Goal: Find specific page/section: Find specific page/section

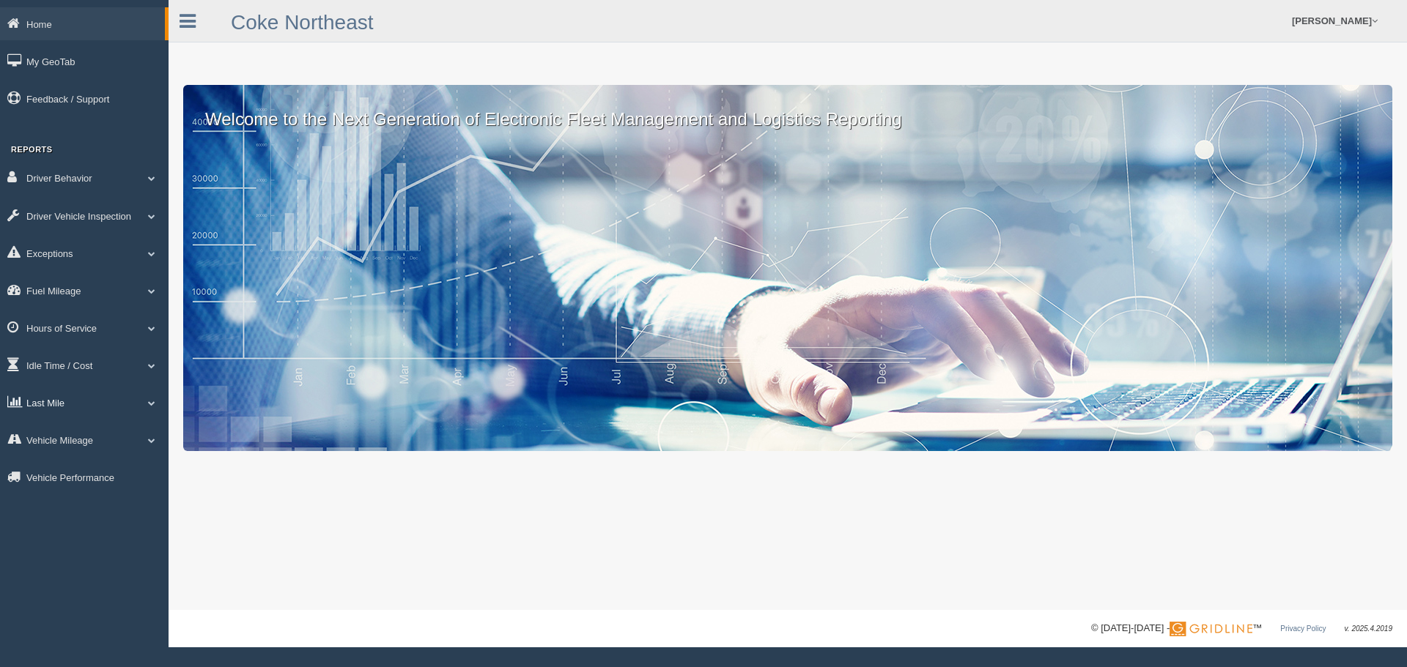
click at [81, 398] on link "Last Mile" at bounding box center [84, 402] width 169 height 33
drag, startPoint x: 84, startPoint y: 468, endPoint x: 74, endPoint y: 473, distance: 10.8
click at [84, 468] on link "Zone Editor" at bounding box center [95, 463] width 138 height 26
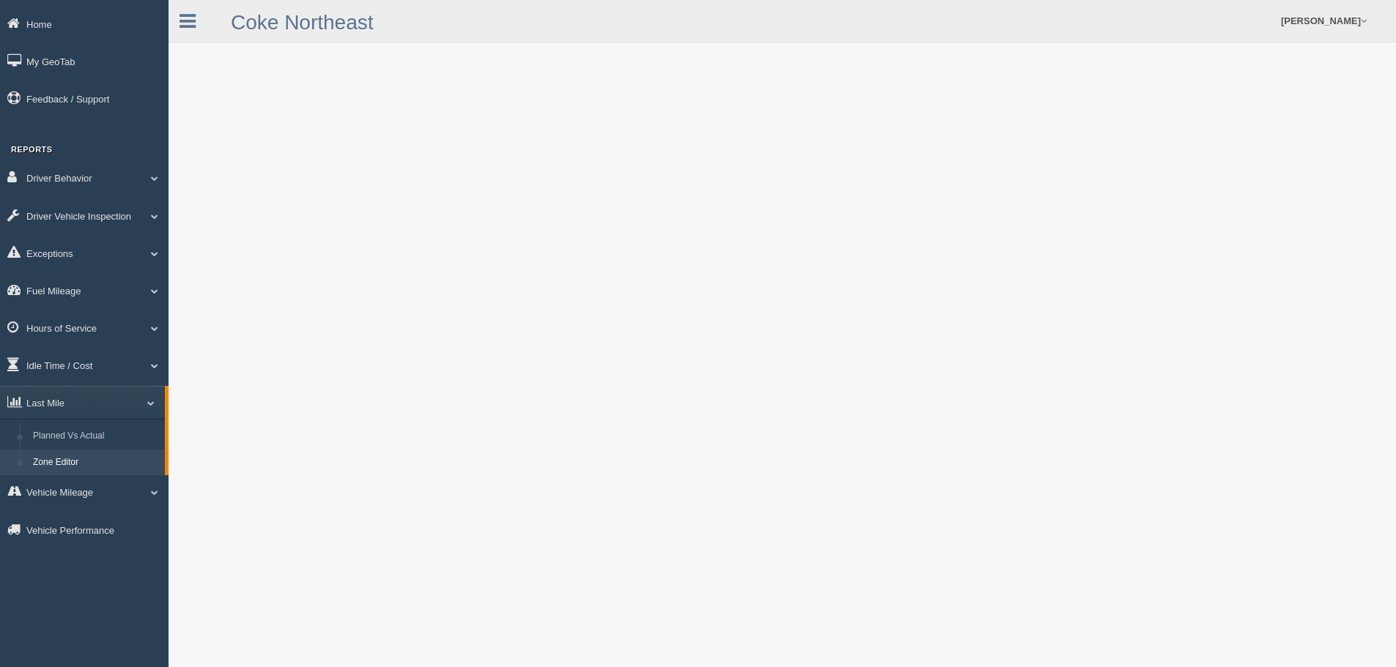
click at [78, 459] on link "Zone Editor" at bounding box center [95, 463] width 138 height 26
